Goal: Task Accomplishment & Management: Manage account settings

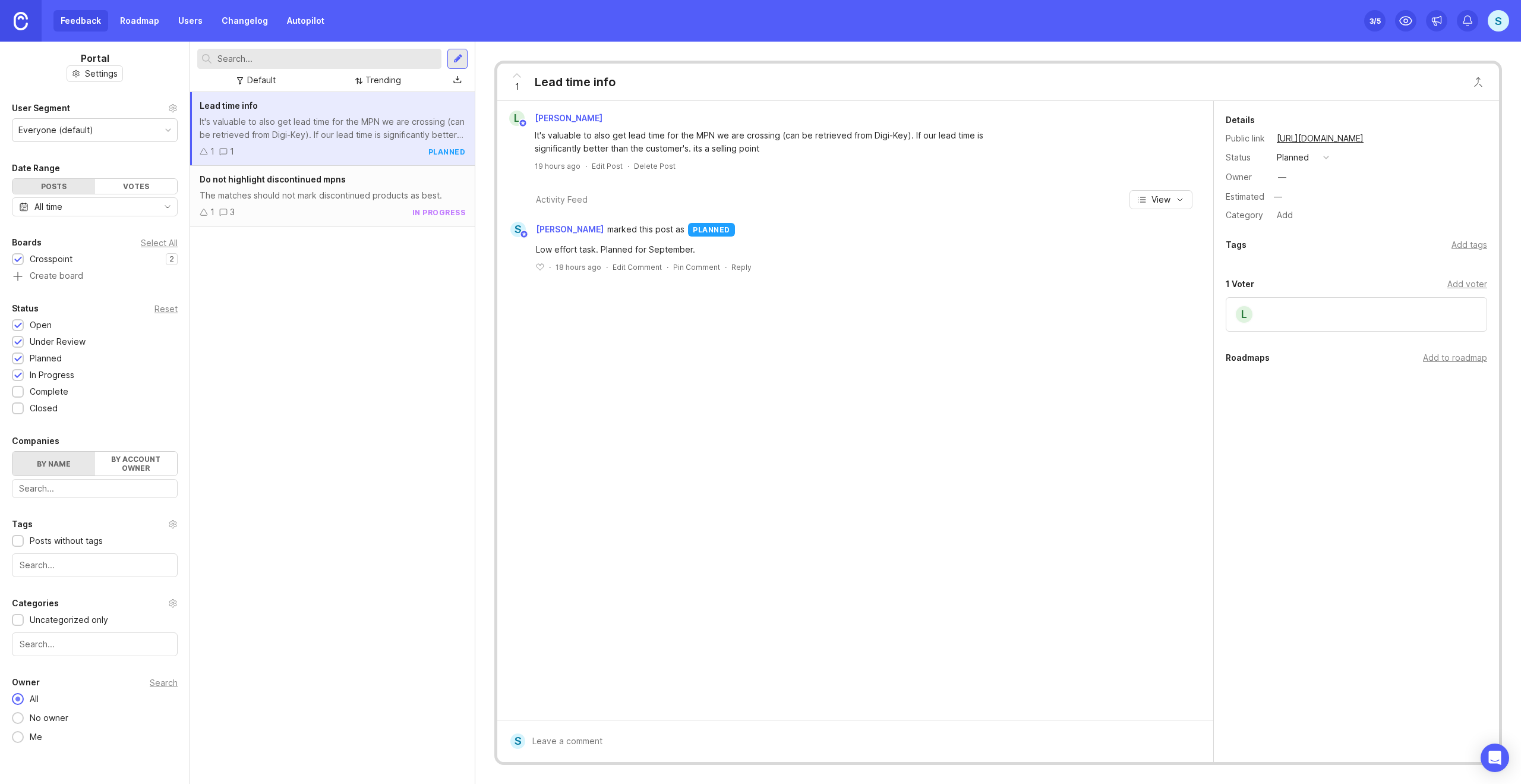
click at [1193, 416] on div "L [PERSON_NAME] It's valuable to also get lead time for the MPN we are crossing…" at bounding box center [856, 410] width 716 height 618
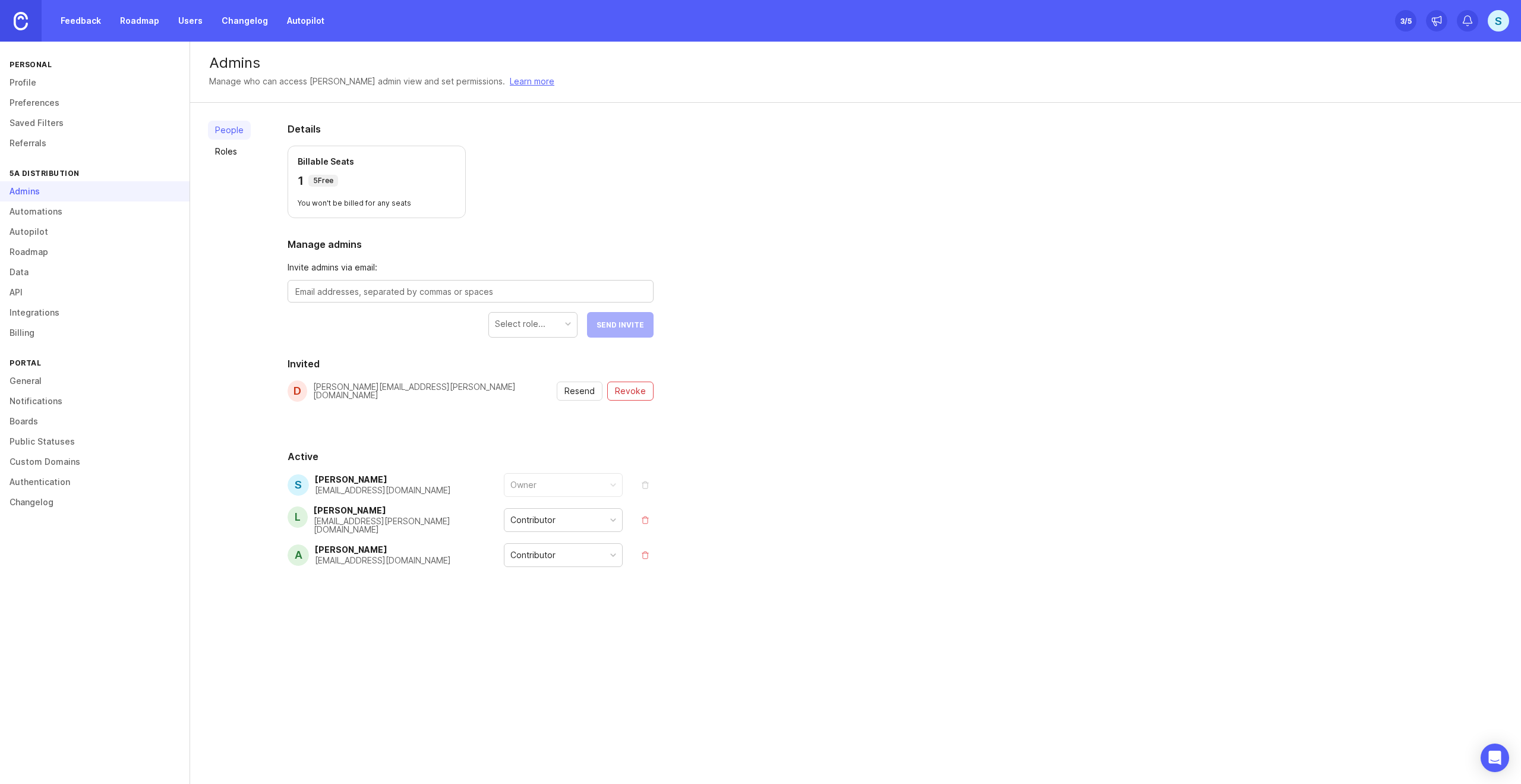
click at [41, 103] on link "Preferences" at bounding box center [94, 102] width 189 height 20
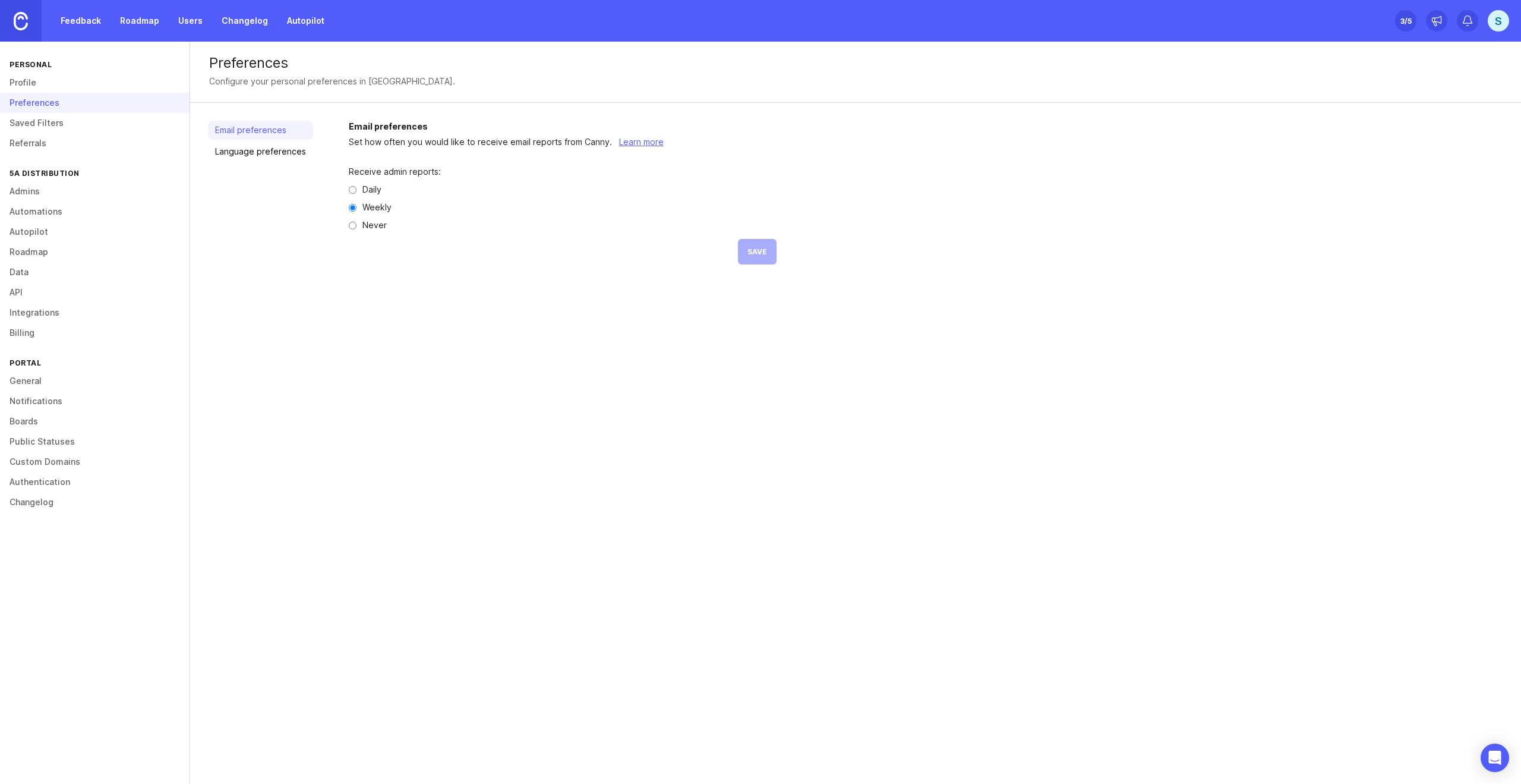
click at [35, 85] on link "Profile" at bounding box center [94, 82] width 189 height 20
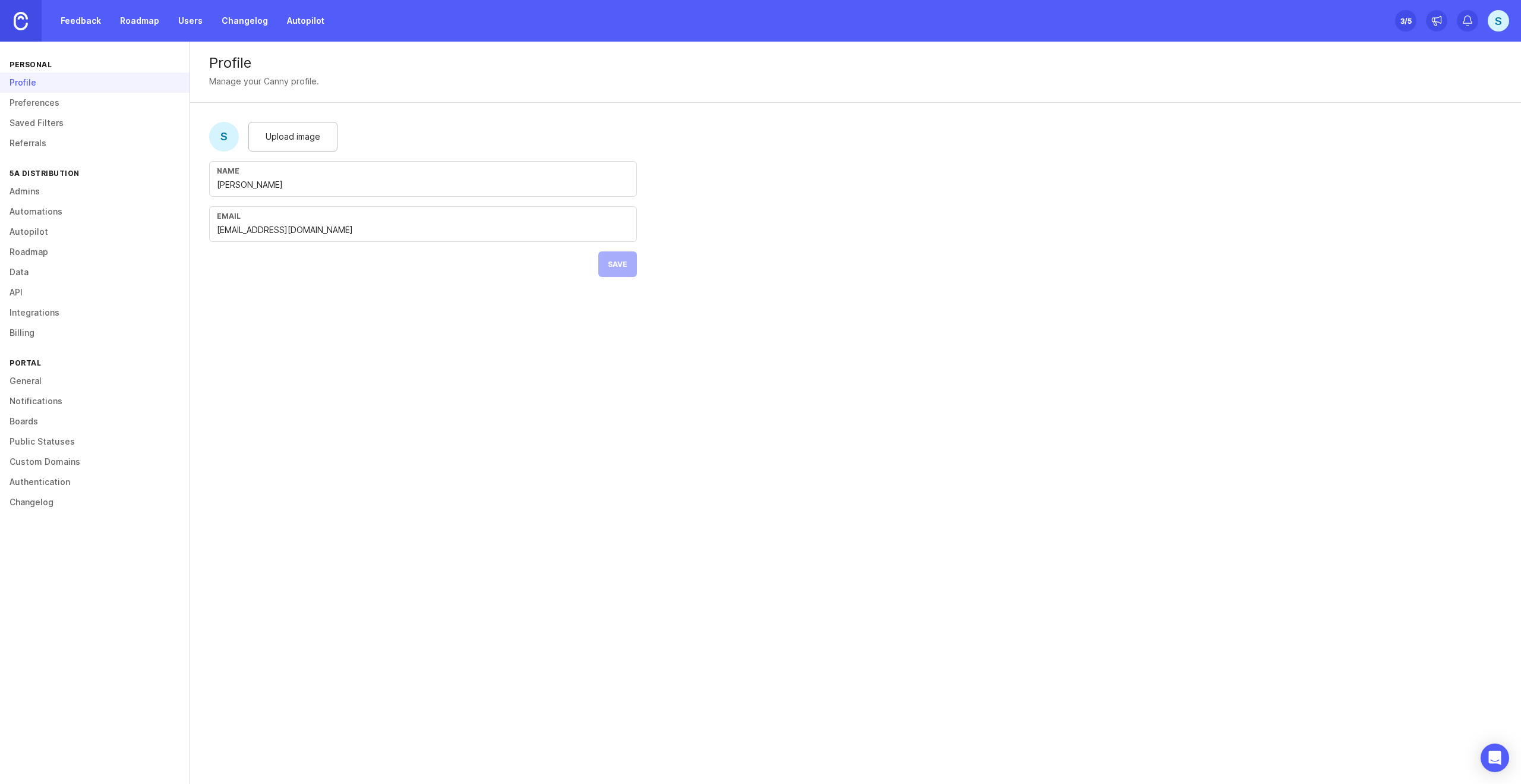
click at [38, 99] on link "Preferences" at bounding box center [94, 102] width 189 height 20
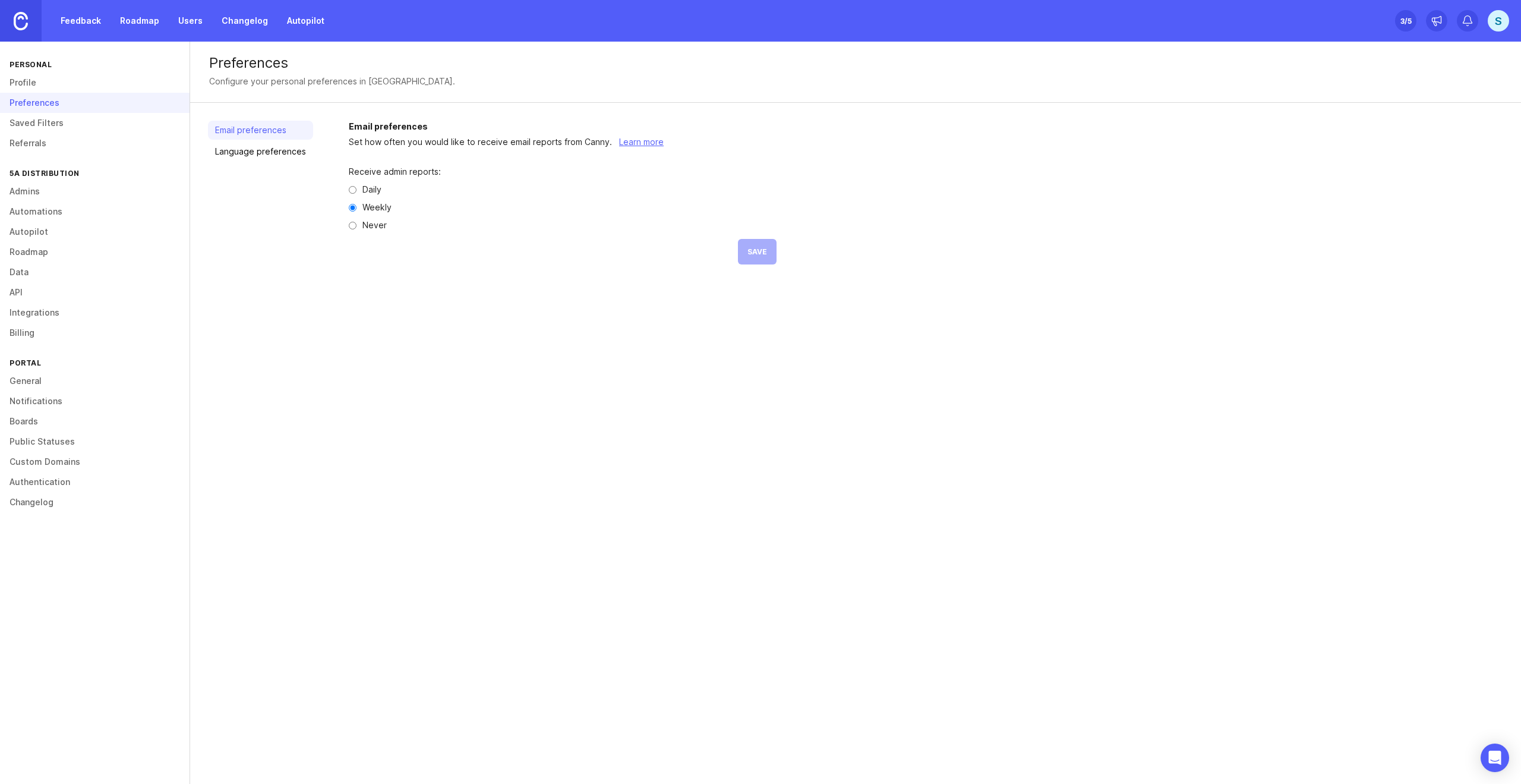
click at [1491, 12] on div "S" at bounding box center [1498, 21] width 22 height 22
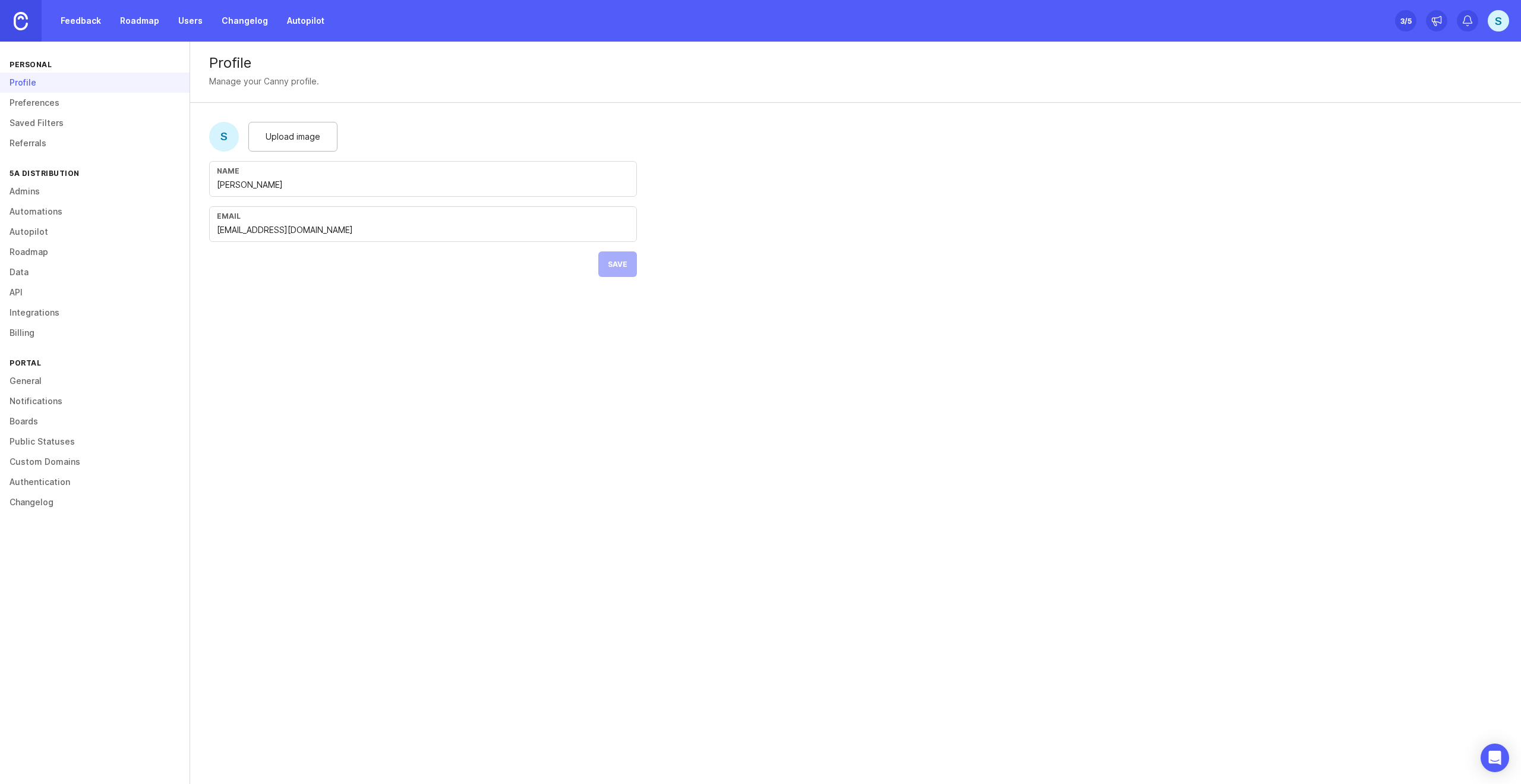
click at [35, 105] on link "Preferences" at bounding box center [94, 102] width 189 height 20
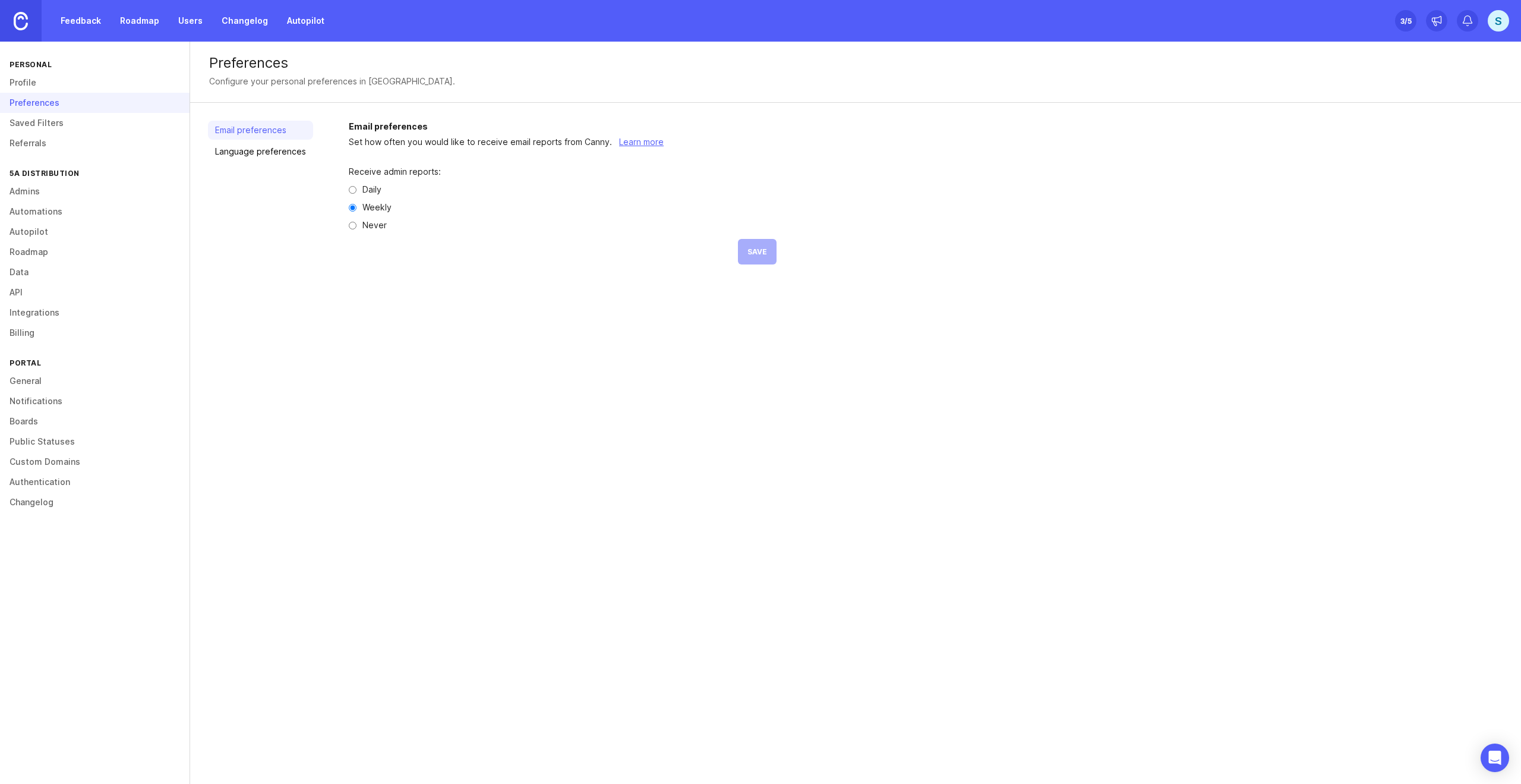
click at [628, 142] on link "Learn more" at bounding box center [641, 141] width 44 height 10
click at [45, 416] on link "Boards" at bounding box center [94, 421] width 189 height 20
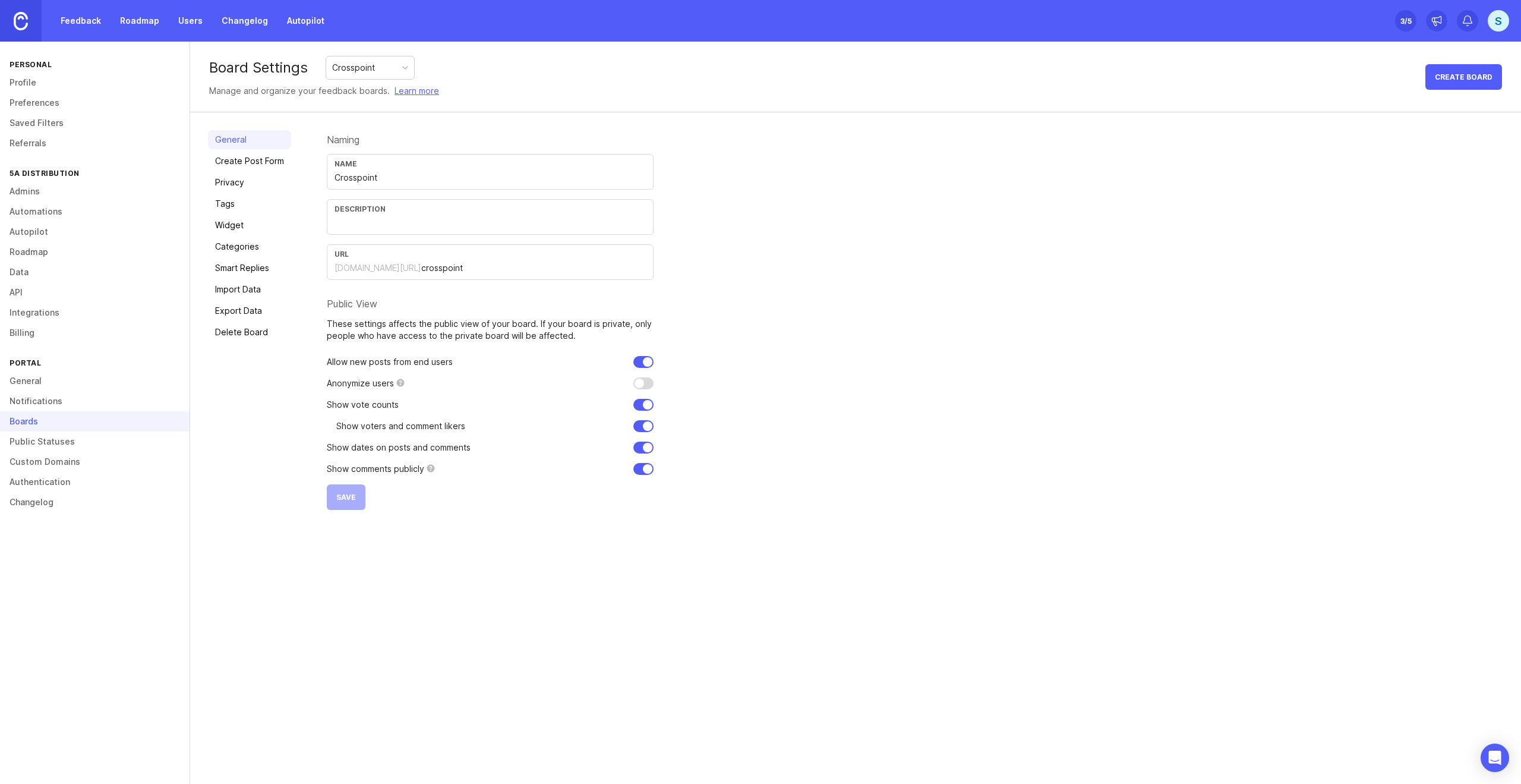
click at [40, 402] on link "Notifications" at bounding box center [94, 401] width 189 height 20
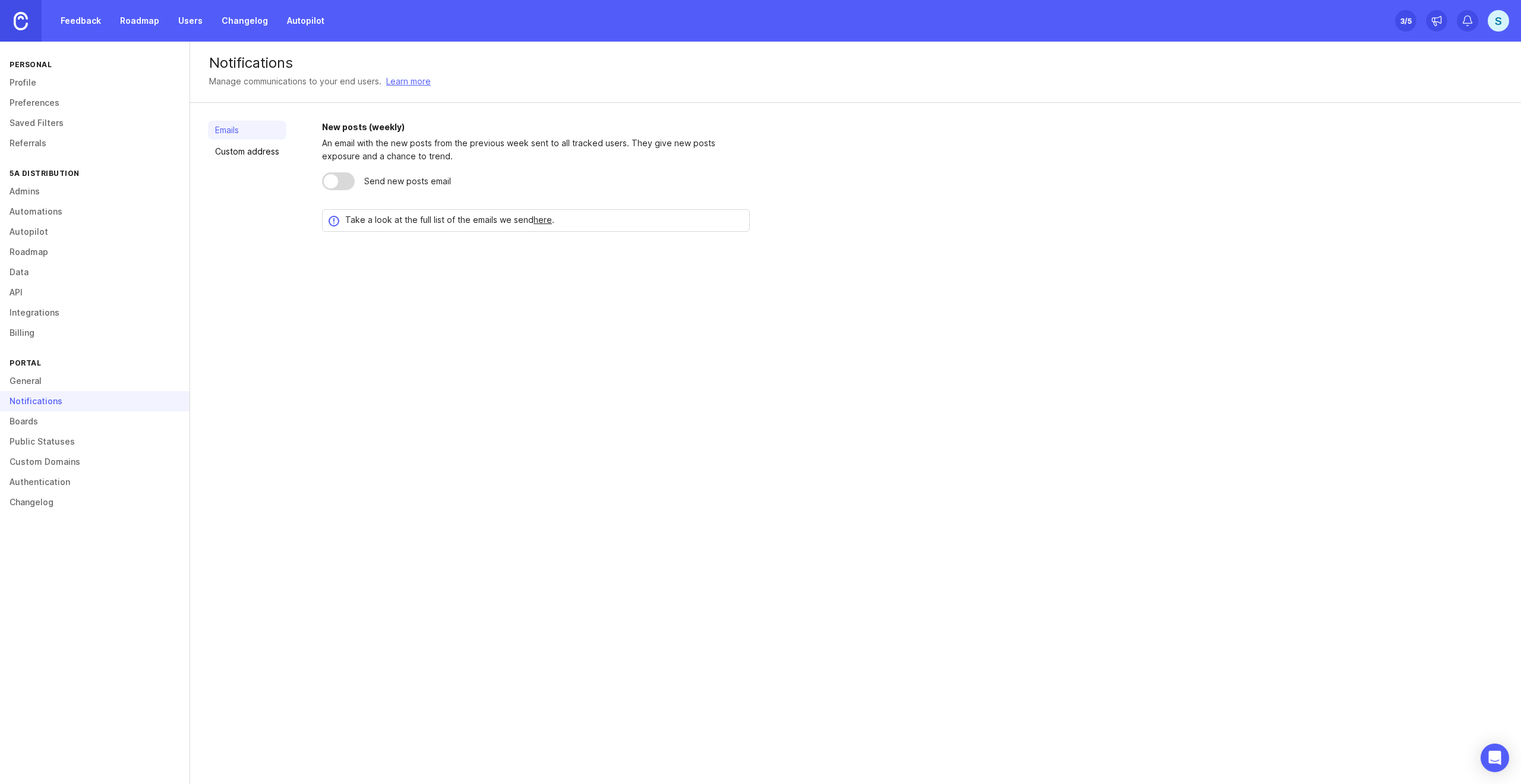
click at [248, 149] on link "Custom address" at bounding box center [247, 151] width 79 height 19
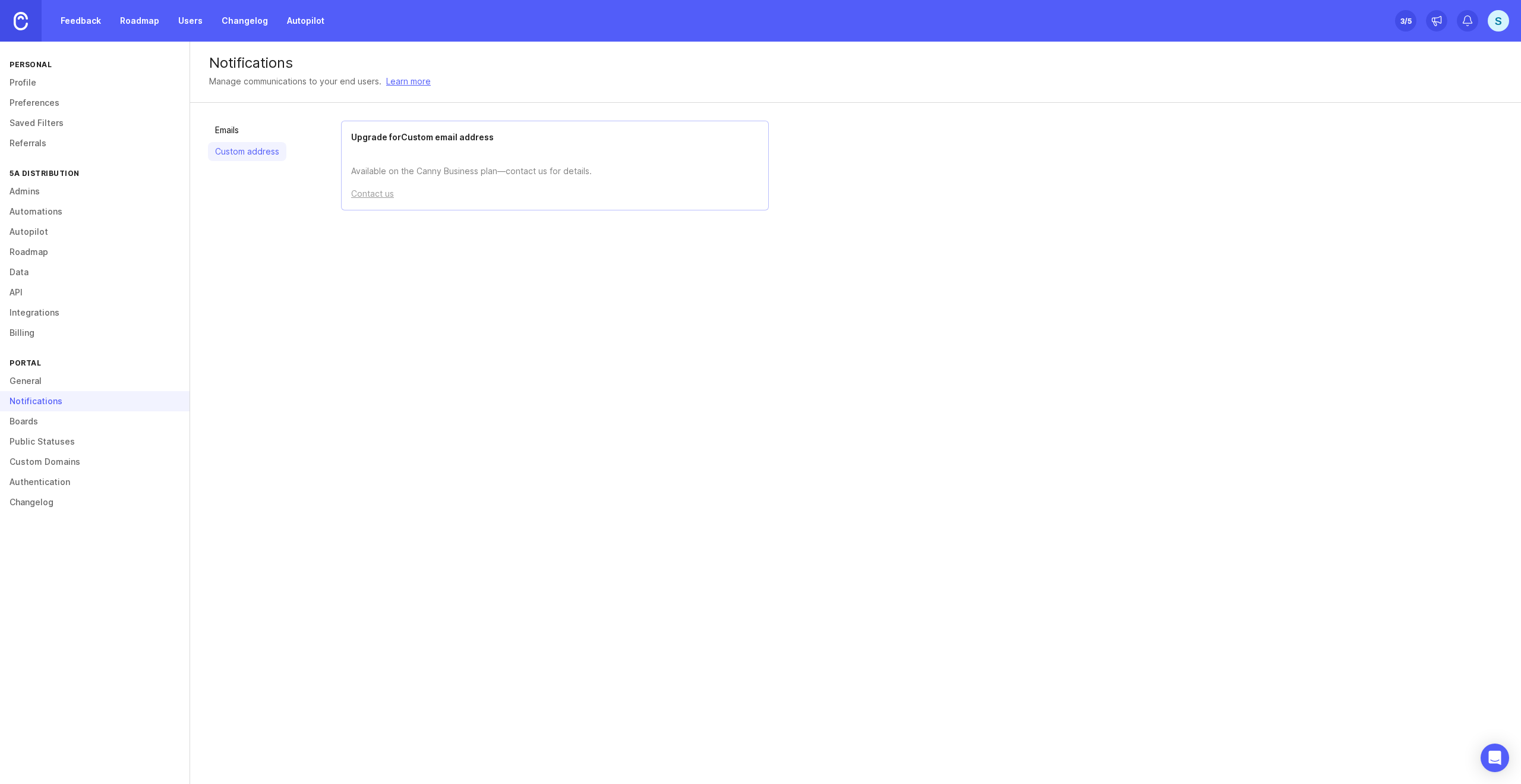
click at [241, 132] on link "Emails" at bounding box center [247, 130] width 79 height 19
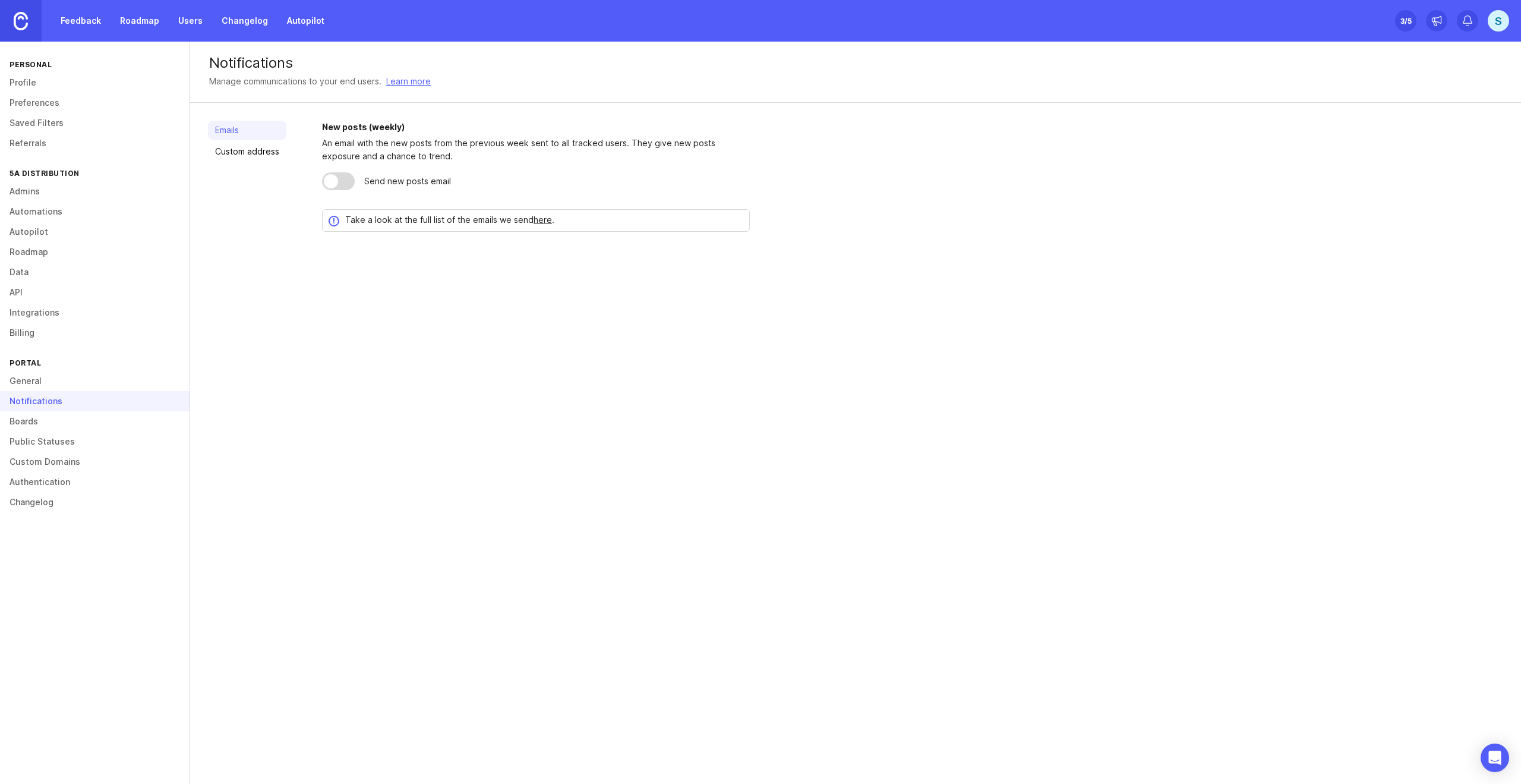
click at [460, 315] on div "Notifications Manage communications to your end users. Learn more Emails Custom…" at bounding box center [856, 412] width 1331 height 742
